Goal: Information Seeking & Learning: Learn about a topic

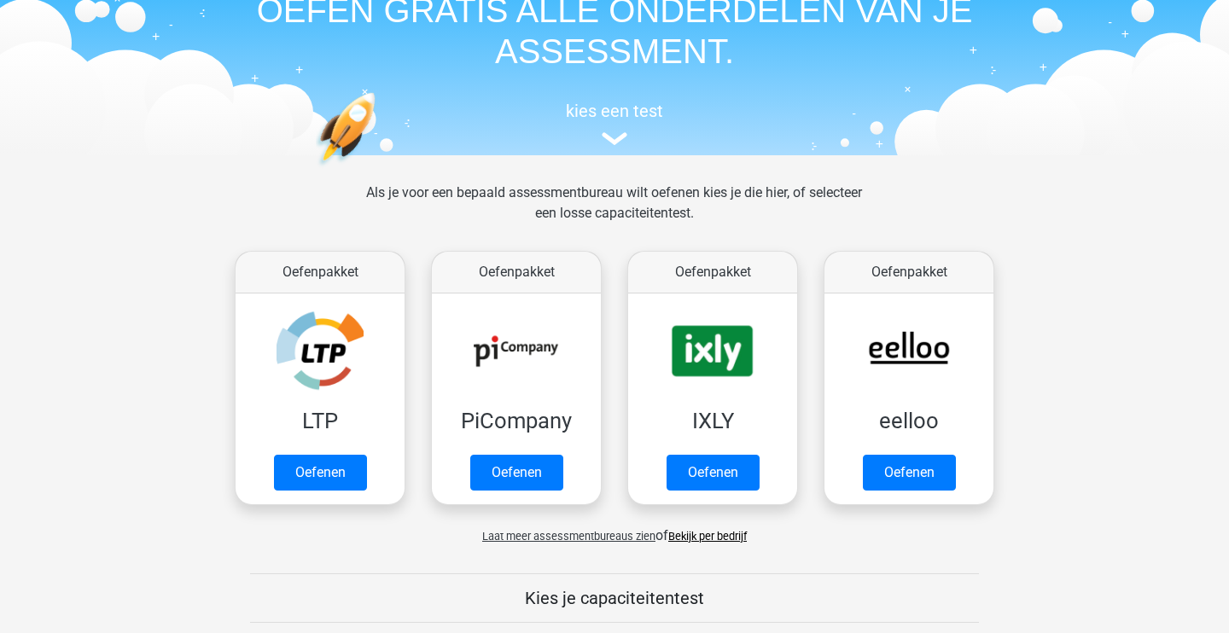
scroll to position [115, 0]
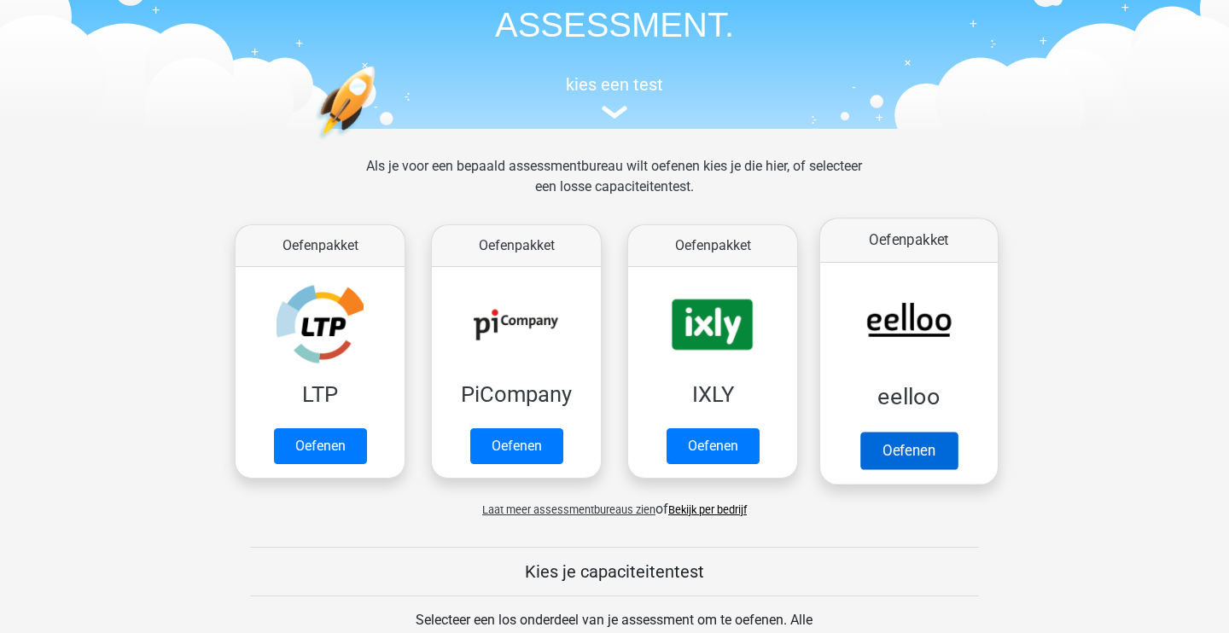
click at [922, 453] on link "Oefenen" at bounding box center [908, 451] width 97 height 38
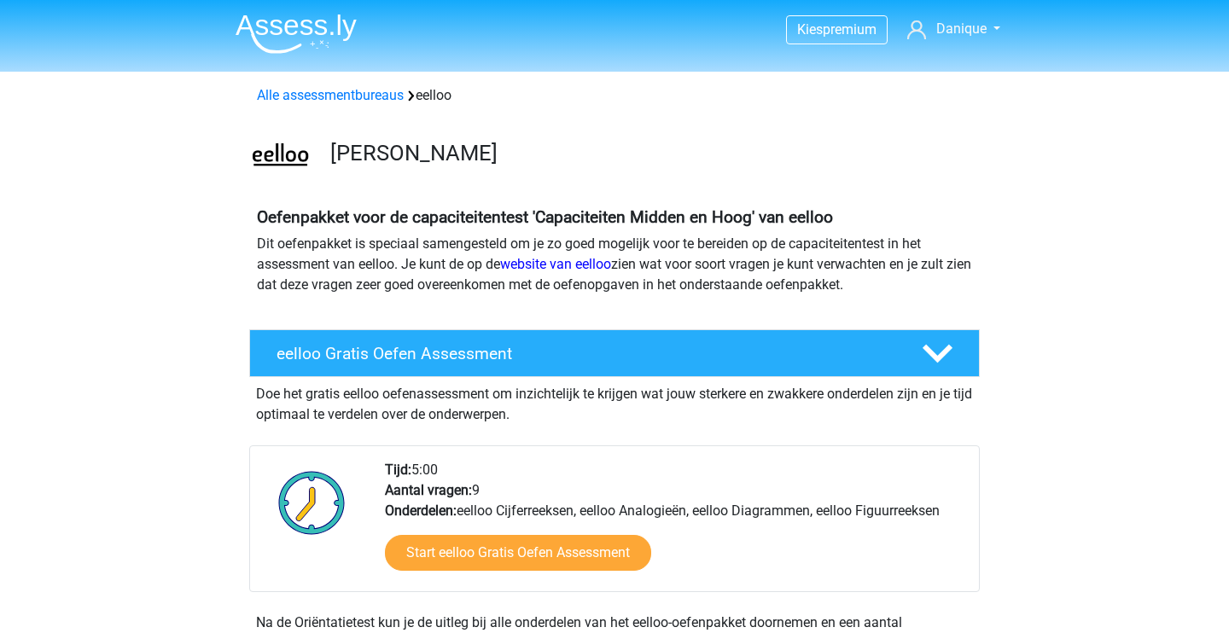
click at [326, 25] on img at bounding box center [296, 34] width 121 height 40
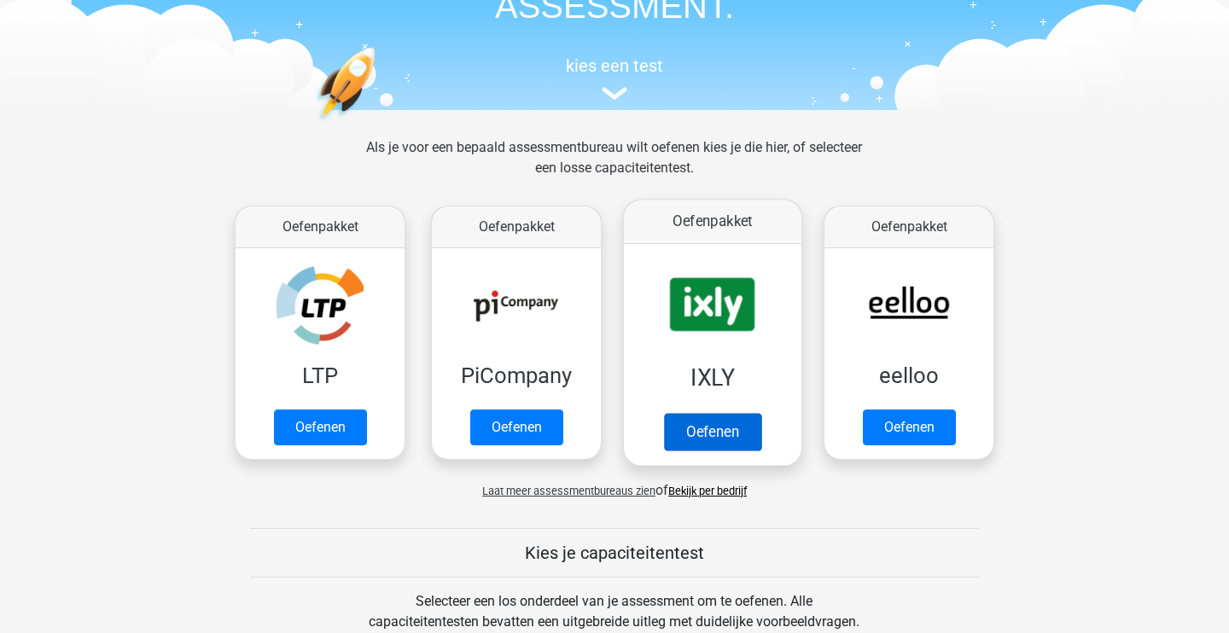
scroll to position [50, 0]
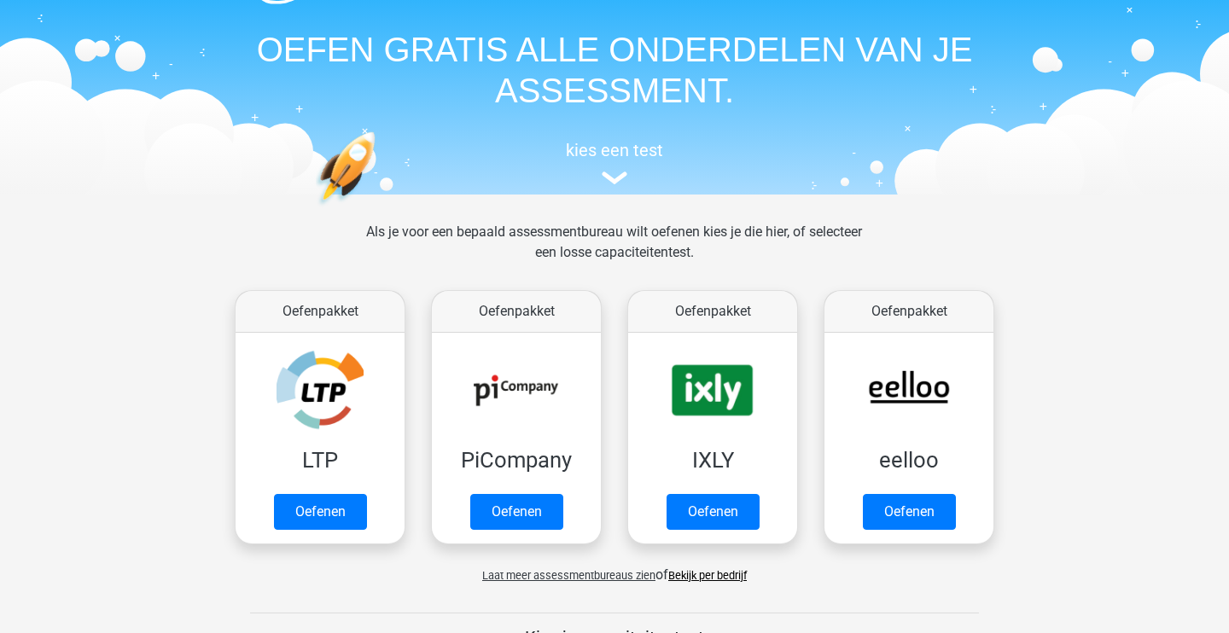
click at [617, 583] on div "Laat meer assessmentbureaus zien of Bekijk per bedrijf" at bounding box center [614, 568] width 785 height 34
click at [609, 578] on span "Laat meer assessmentbureaus zien" at bounding box center [568, 575] width 173 height 13
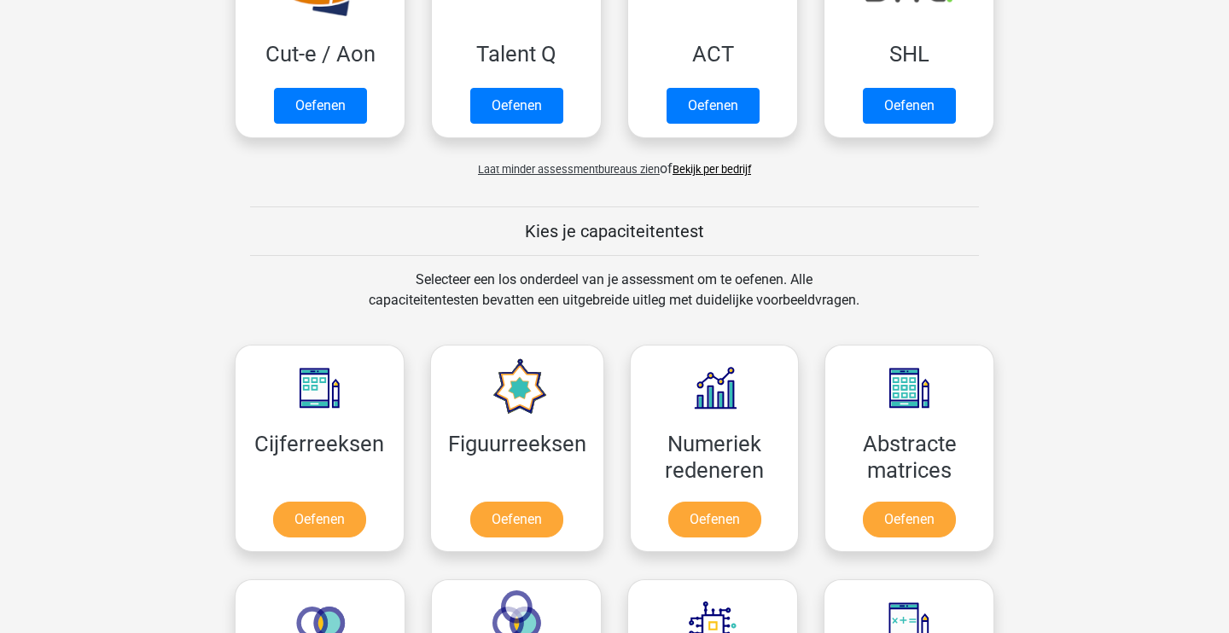
scroll to position [1312, 0]
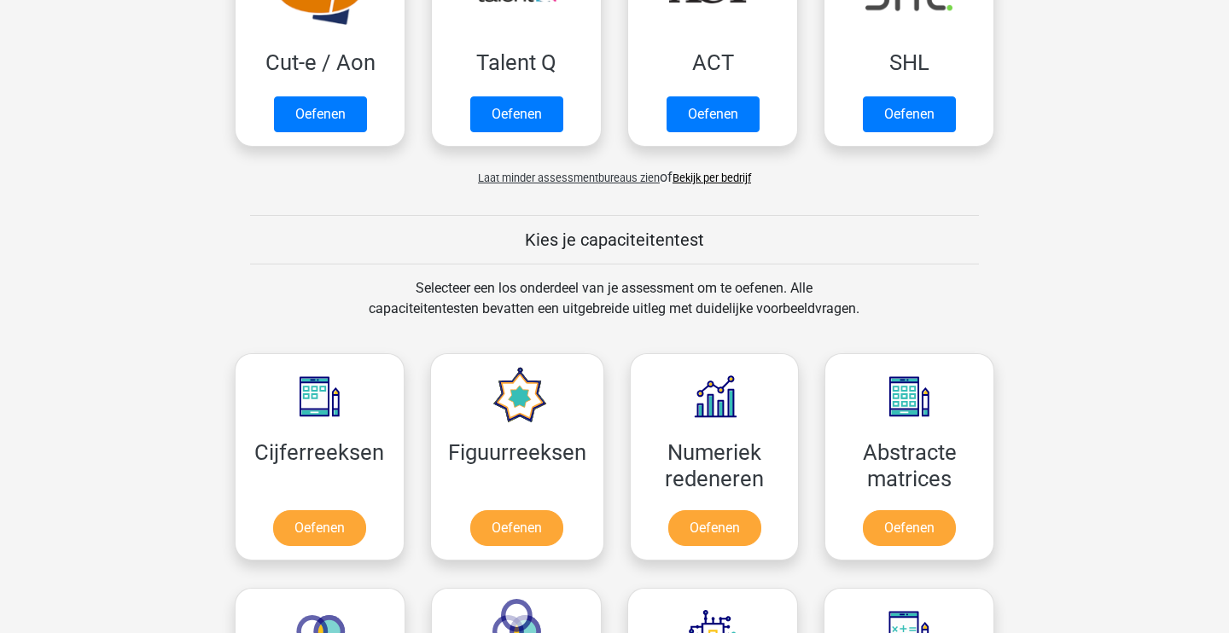
click at [712, 175] on link "Bekijk per bedrijf" at bounding box center [712, 178] width 79 height 13
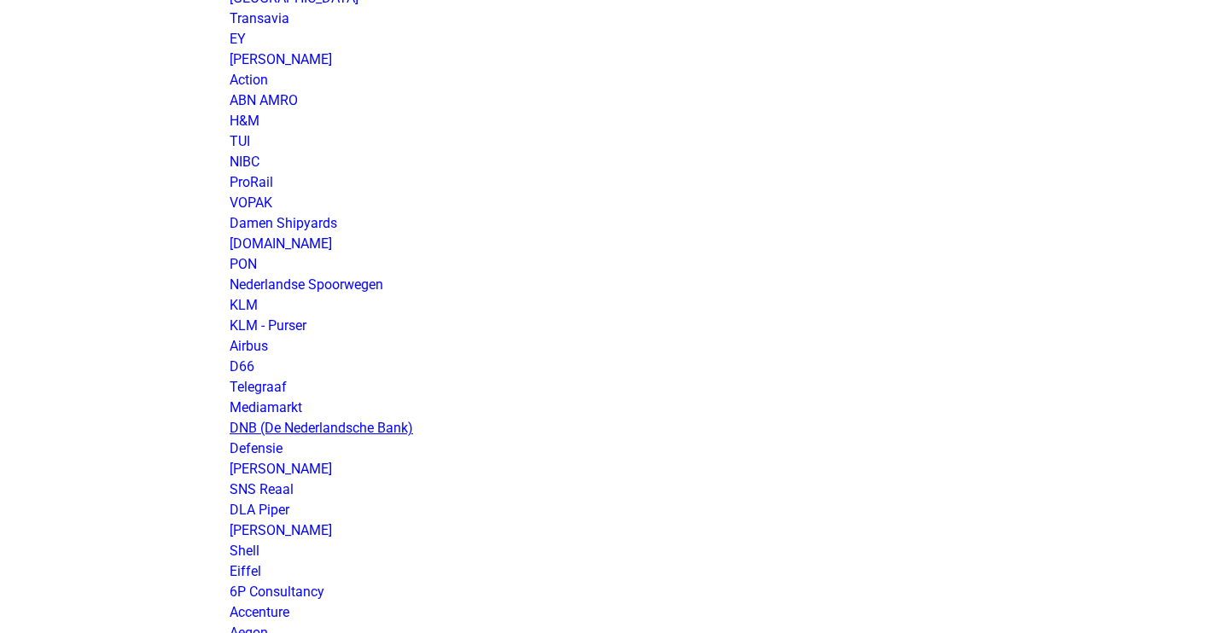
scroll to position [1433, 0]
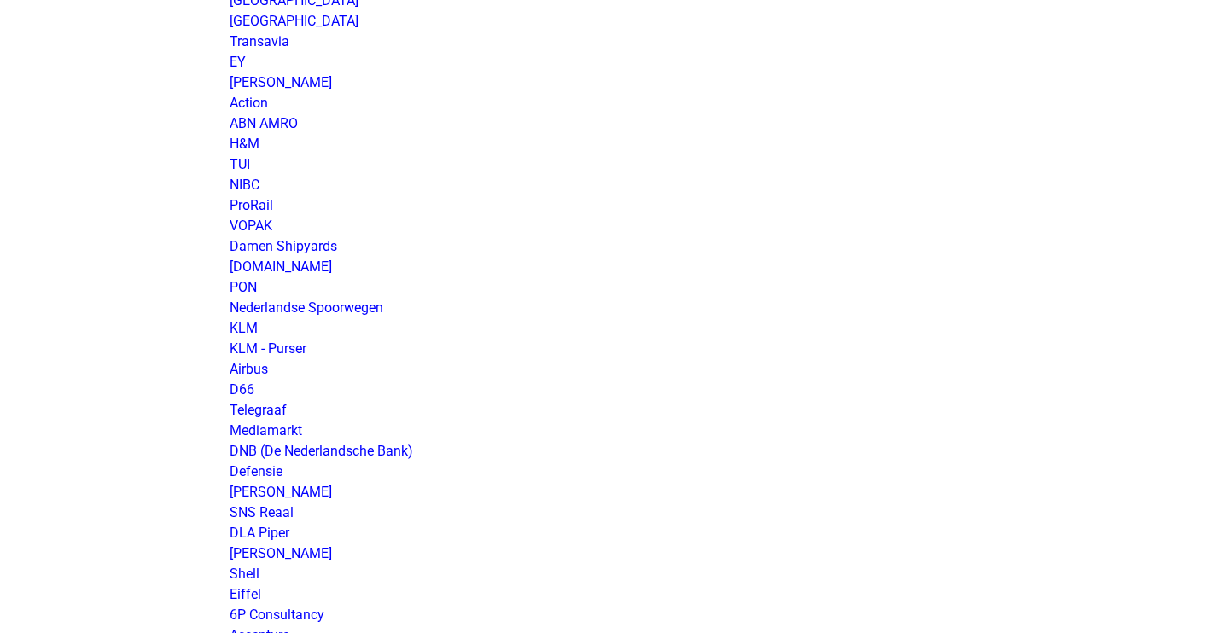
click at [243, 329] on link "KLM" at bounding box center [244, 328] width 28 height 16
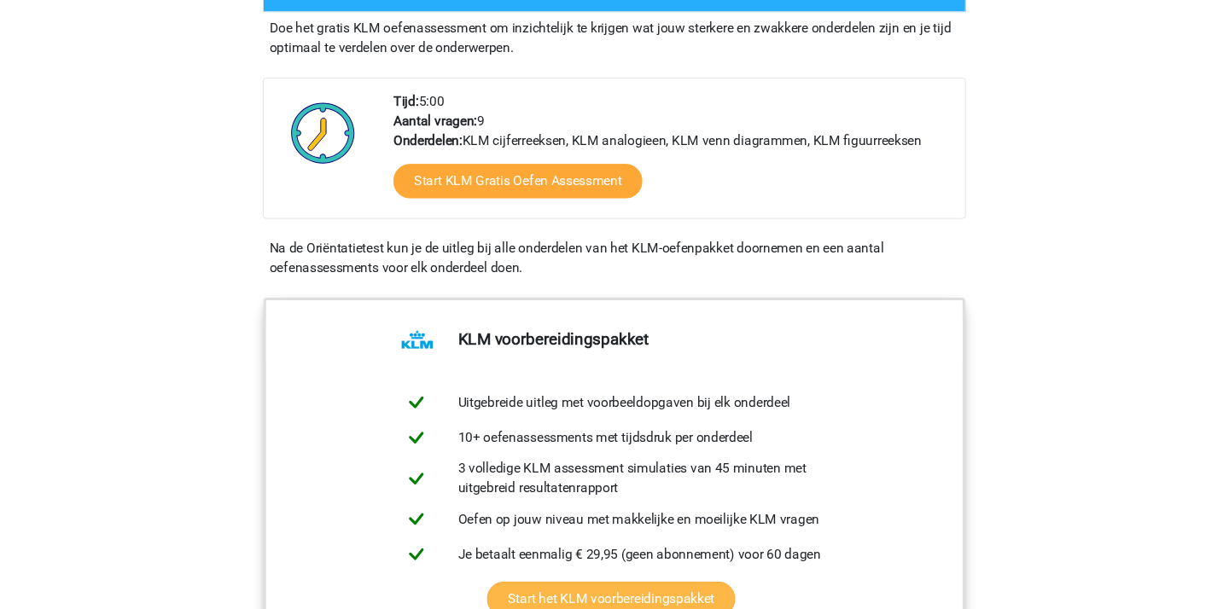
scroll to position [506, 0]
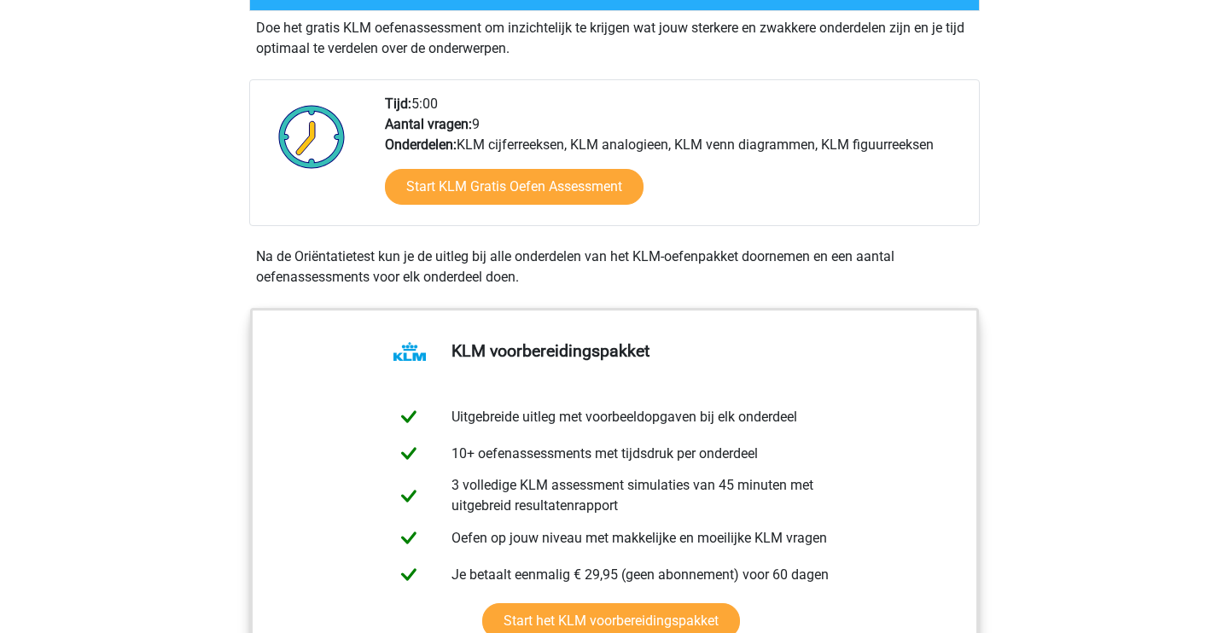
drag, startPoint x: 692, startPoint y: 144, endPoint x: 828, endPoint y: 140, distance: 135.8
click at [828, 140] on div "Tijd: 5:00 Aantal vragen: 9 Onderdelen: KLM cijferreeksen, KLM analogieen, KLM …" at bounding box center [675, 159] width 606 height 131
copy div "KLM venn diagrammen"
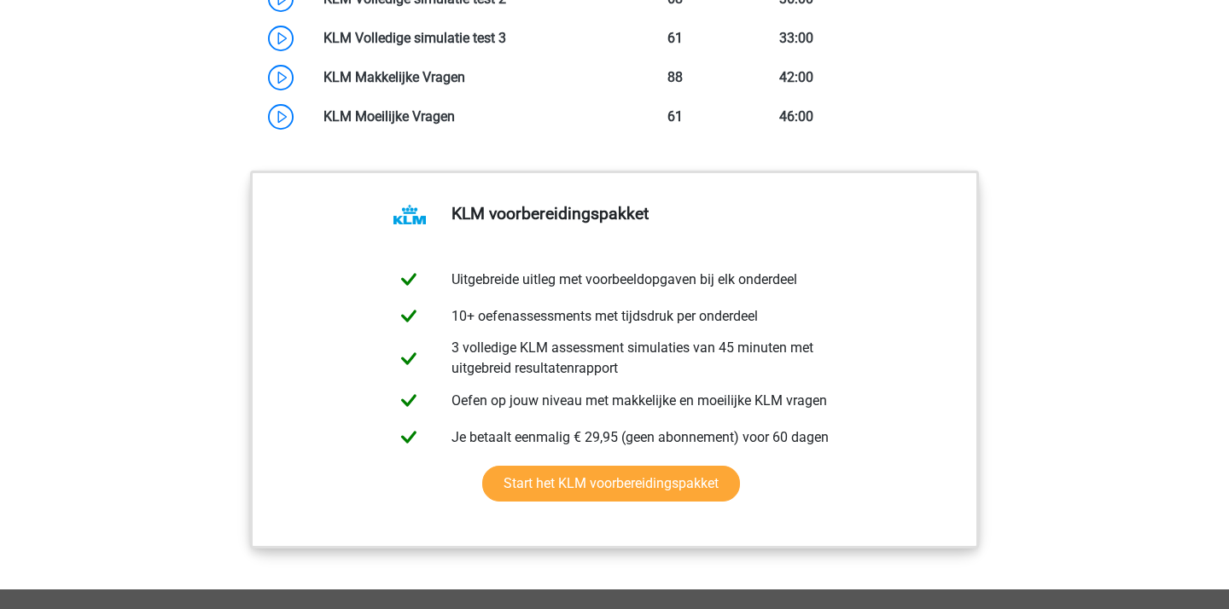
scroll to position [1737, 0]
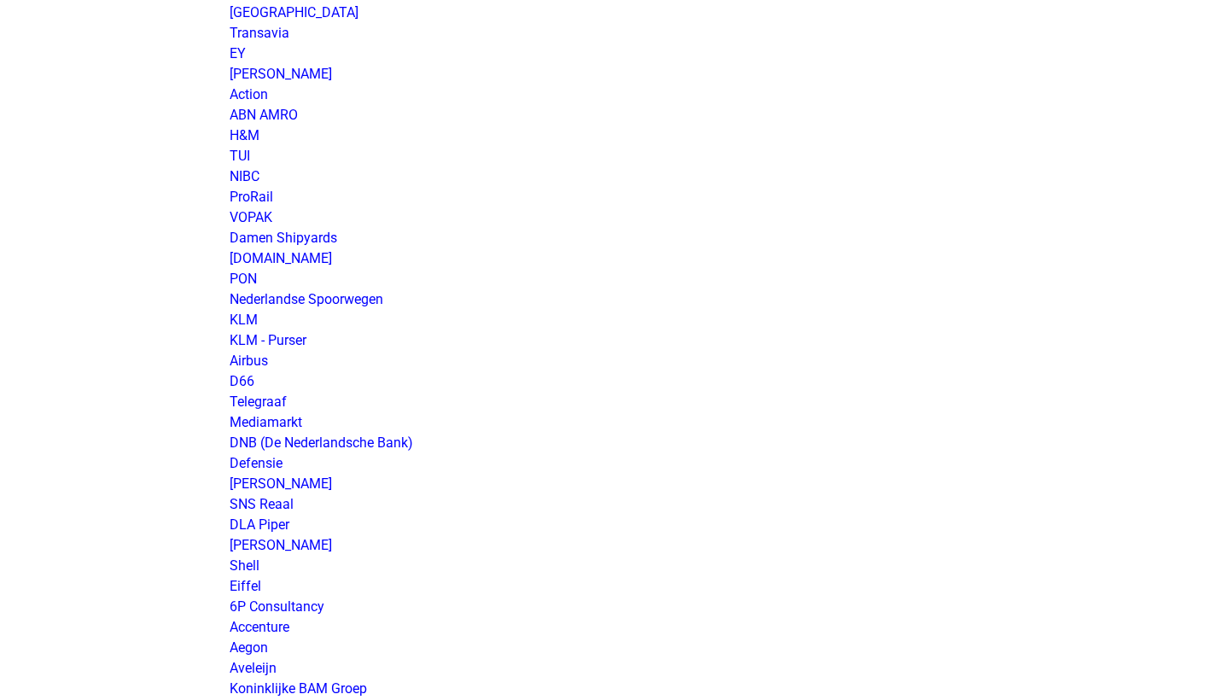
scroll to position [1406, 0]
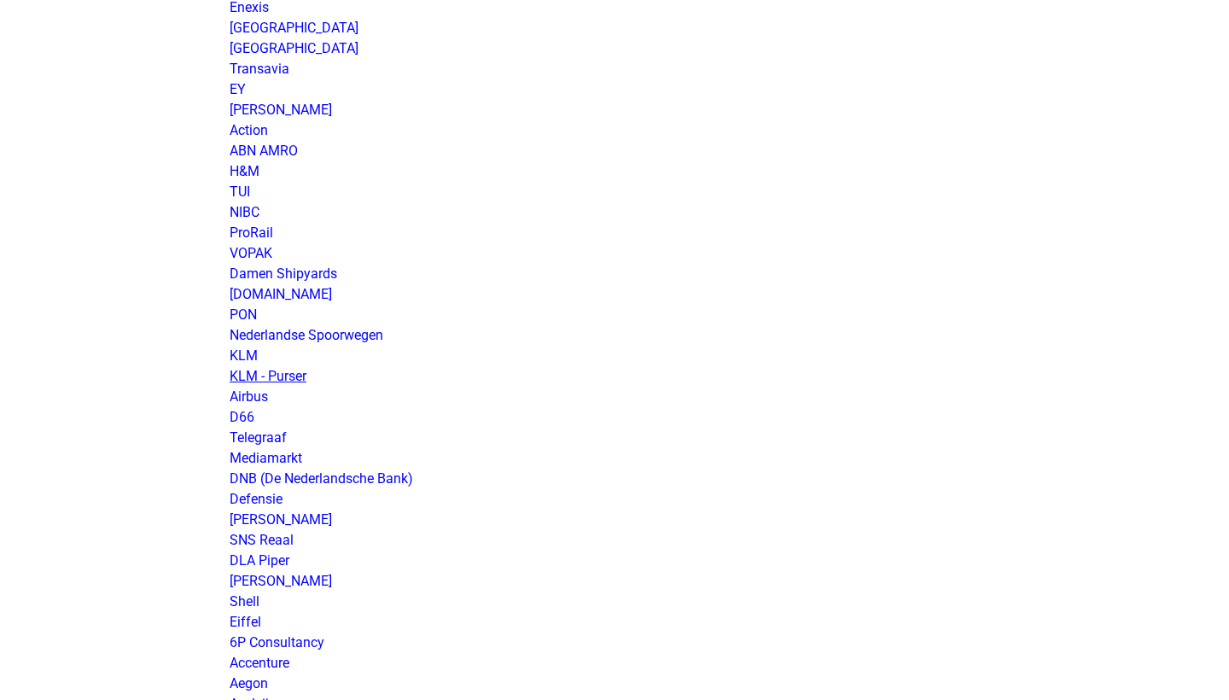
click at [278, 377] on link "KLM - Purser" at bounding box center [268, 376] width 77 height 16
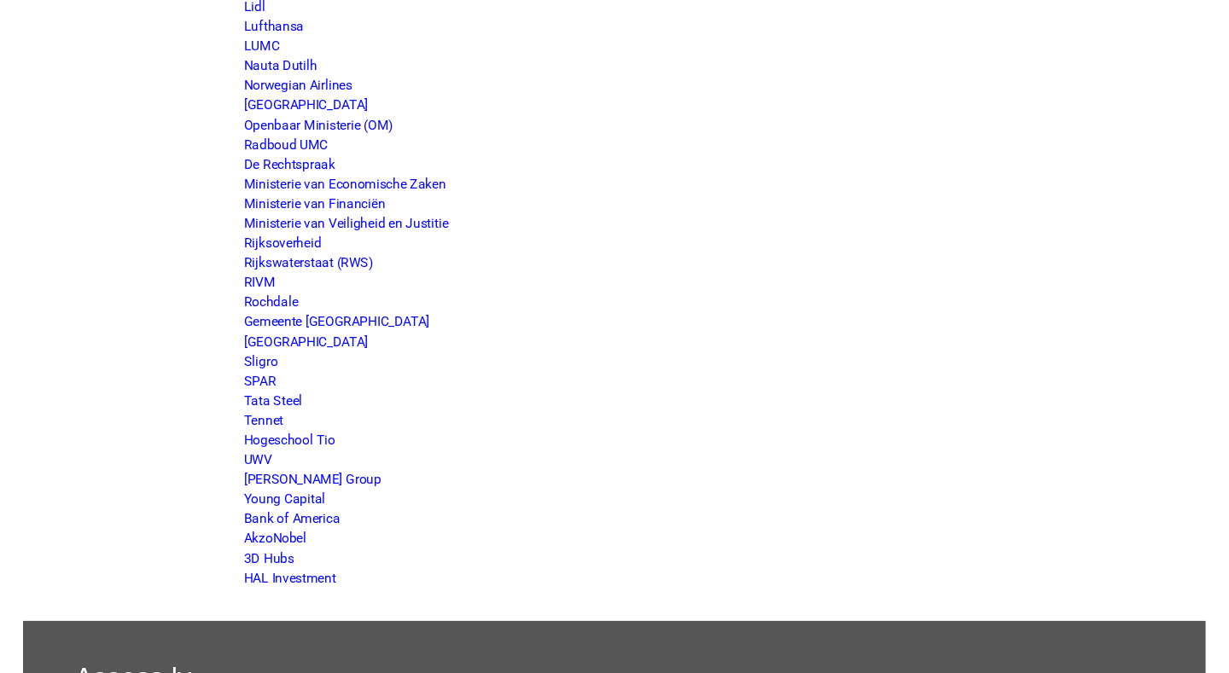
scroll to position [3132, 0]
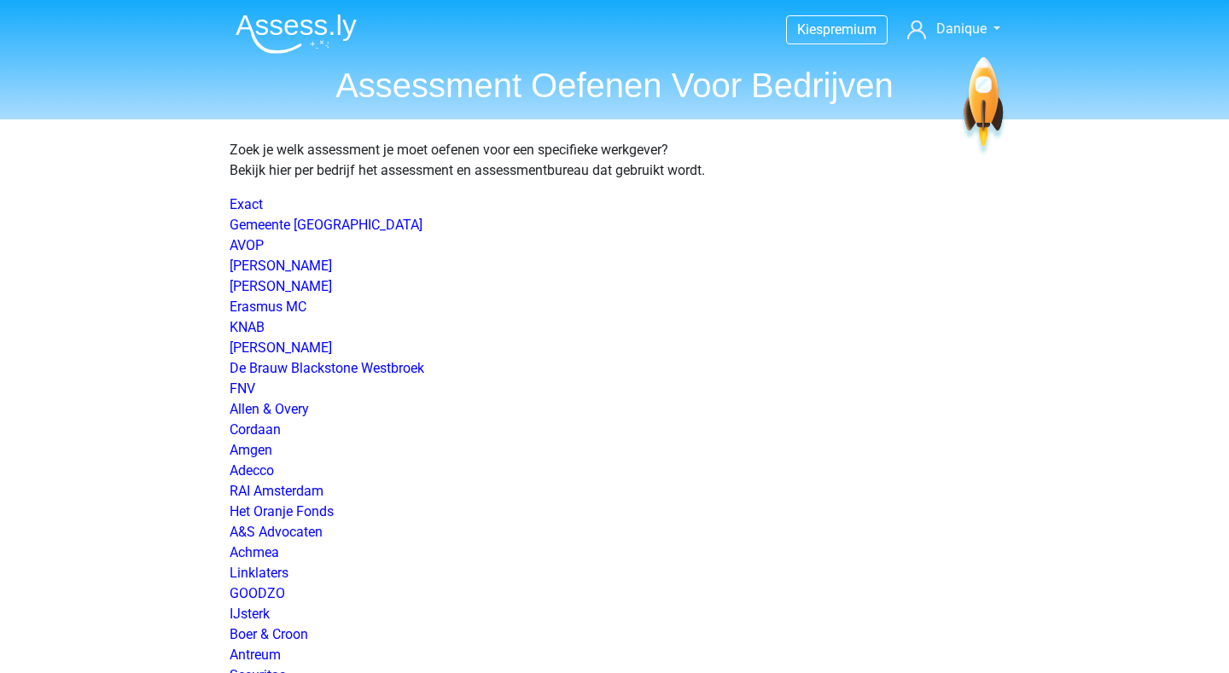
scroll to position [0, 0]
